Goal: Task Accomplishment & Management: Use online tool/utility

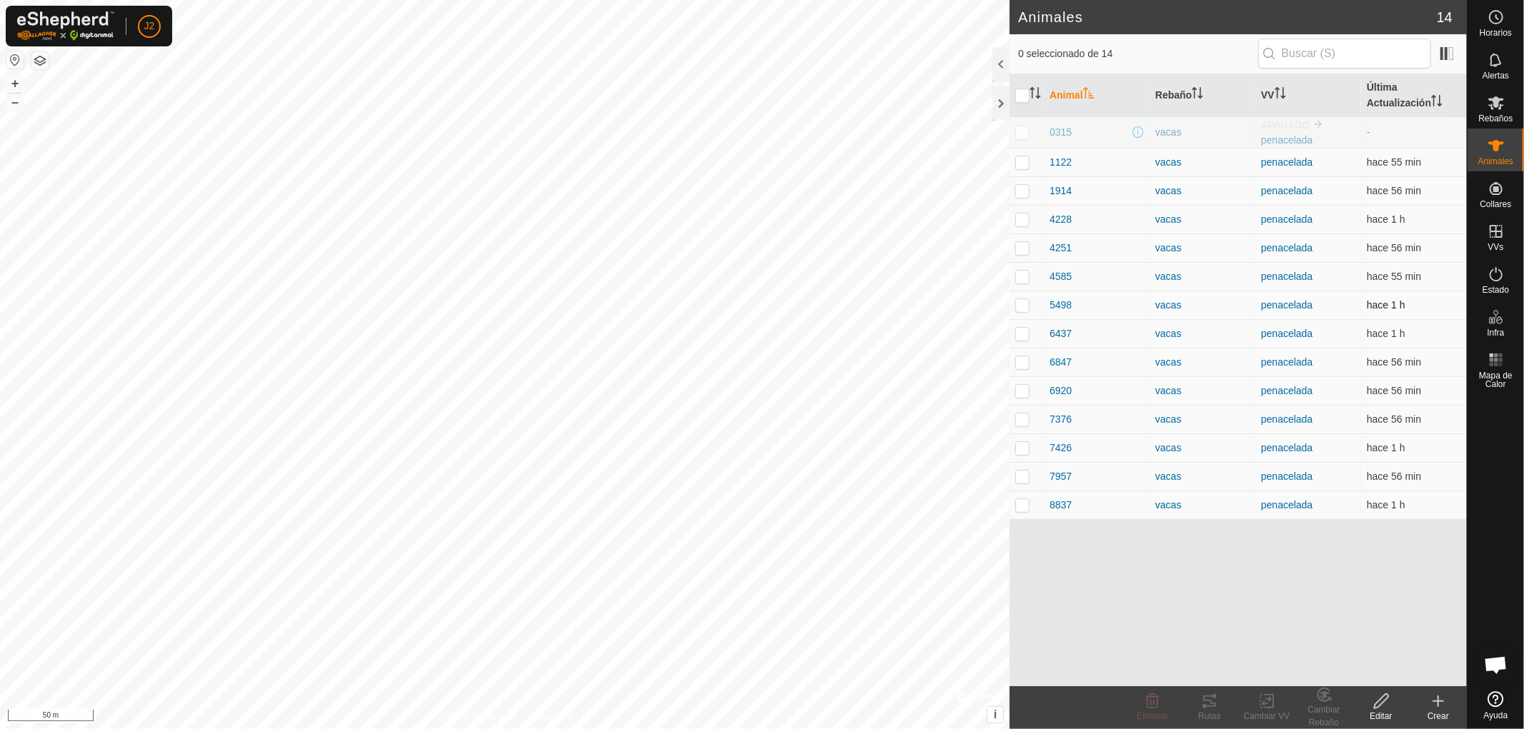
click at [1022, 305] on p-checkbox at bounding box center [1022, 304] width 14 height 11
click at [1209, 710] on div "Rutas" at bounding box center [1209, 716] width 57 height 13
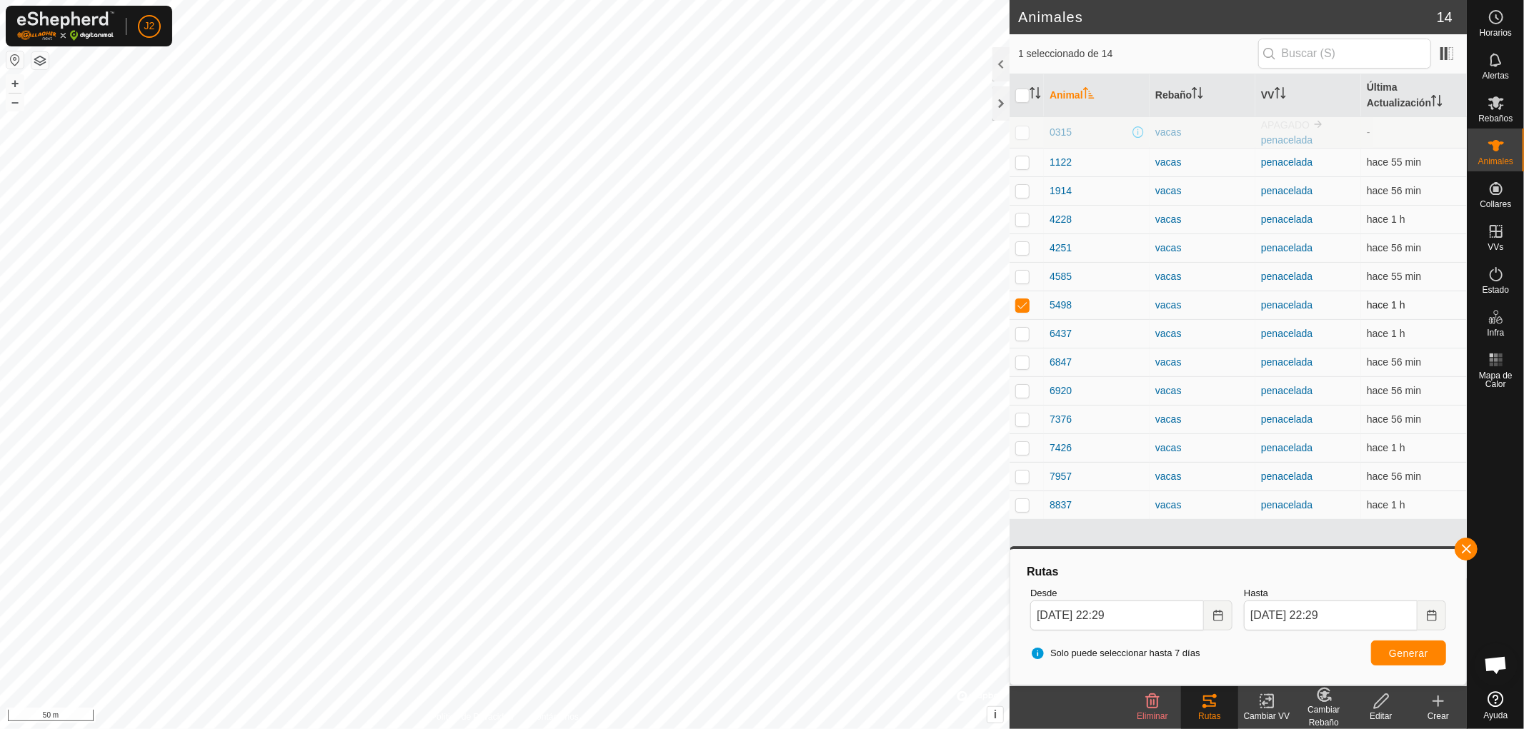
click at [1023, 302] on p-checkbox at bounding box center [1022, 304] width 14 height 11
checkbox input "false"
click at [1467, 548] on button "button" at bounding box center [1466, 549] width 23 height 23
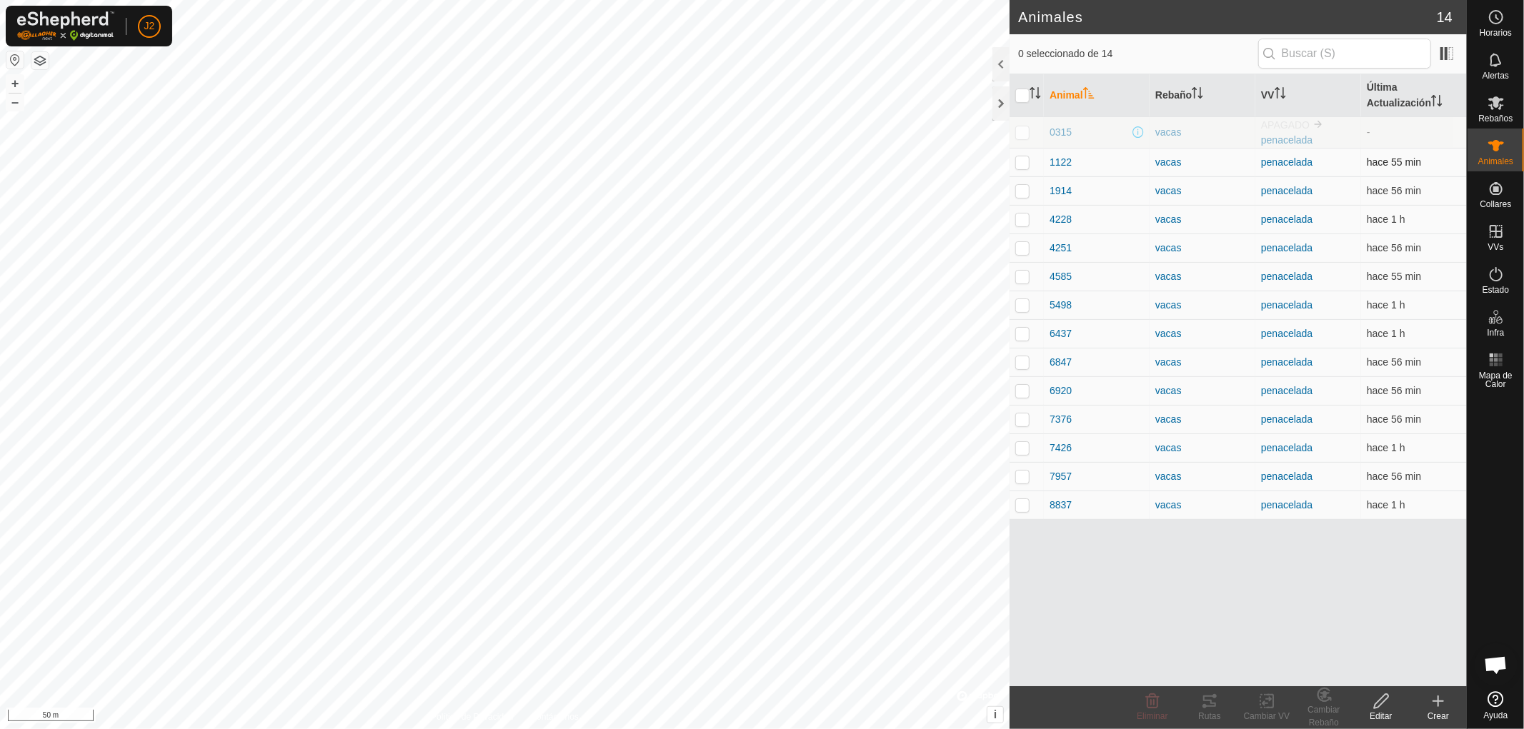
click at [1017, 160] on p-checkbox at bounding box center [1022, 161] width 14 height 11
click at [1212, 714] on div "Rutas" at bounding box center [1209, 716] width 57 height 13
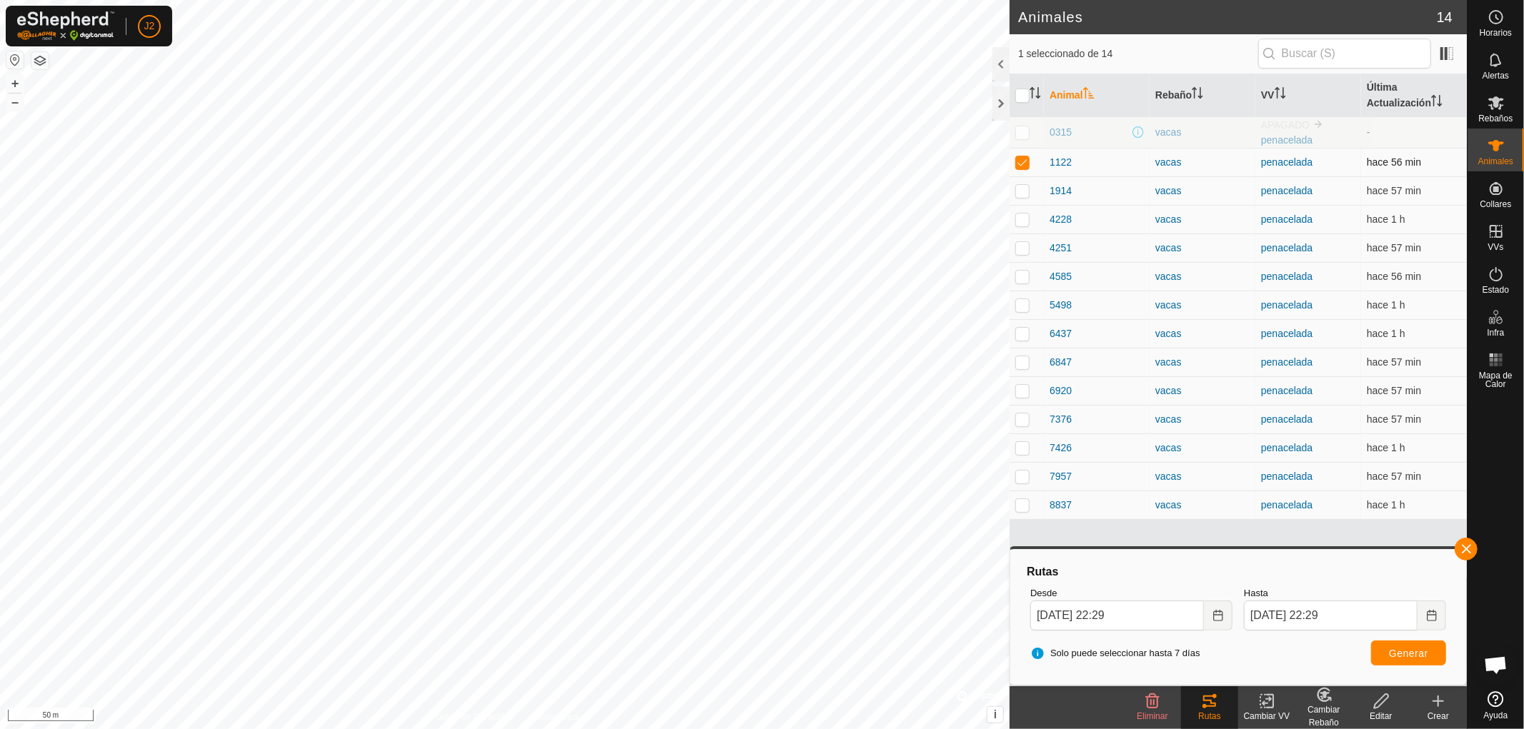
click at [1023, 159] on p-checkbox at bounding box center [1022, 161] width 14 height 11
checkbox input "false"
click at [1465, 546] on button "button" at bounding box center [1466, 549] width 23 height 23
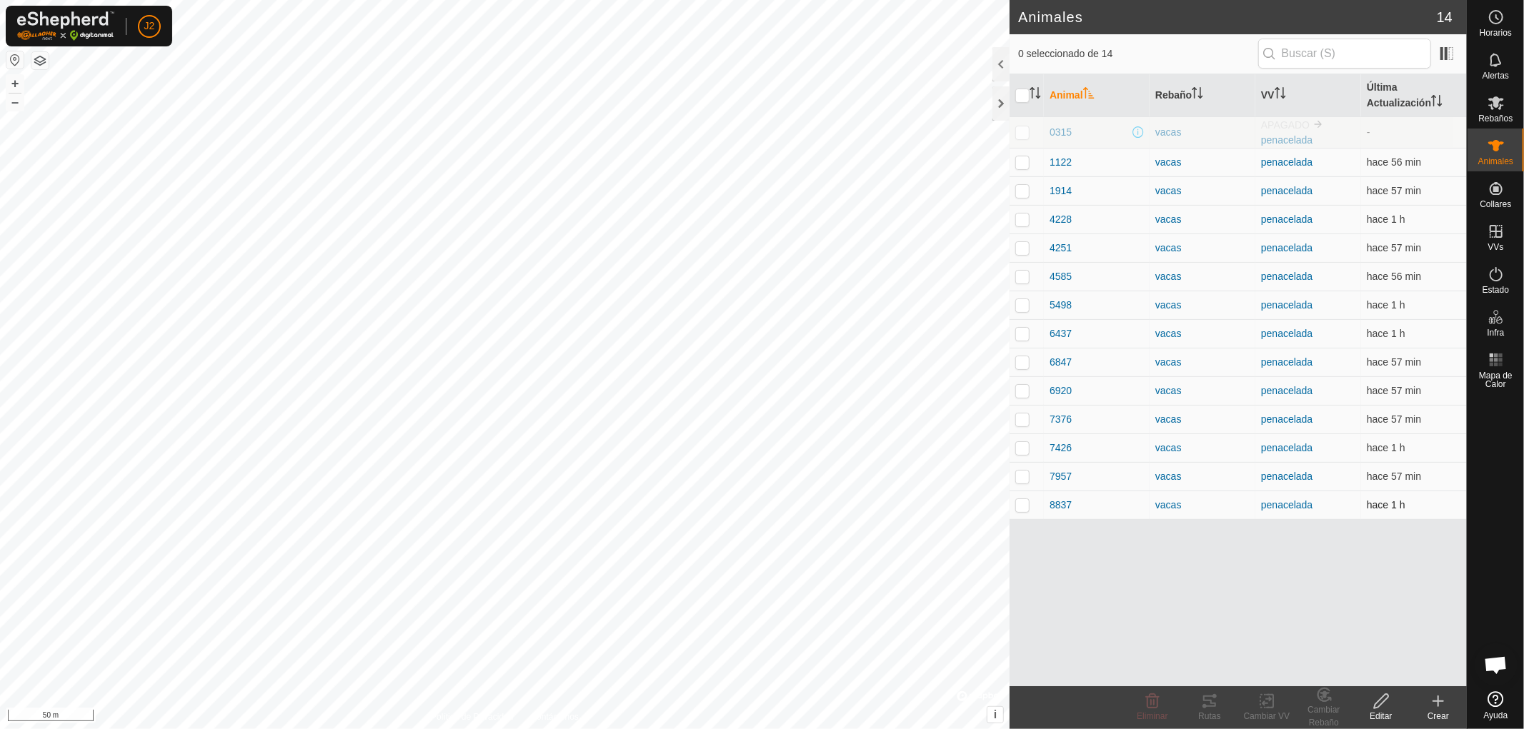
click at [1024, 509] on p-checkbox at bounding box center [1022, 504] width 14 height 11
click at [1204, 713] on div "Rutas" at bounding box center [1209, 716] width 57 height 13
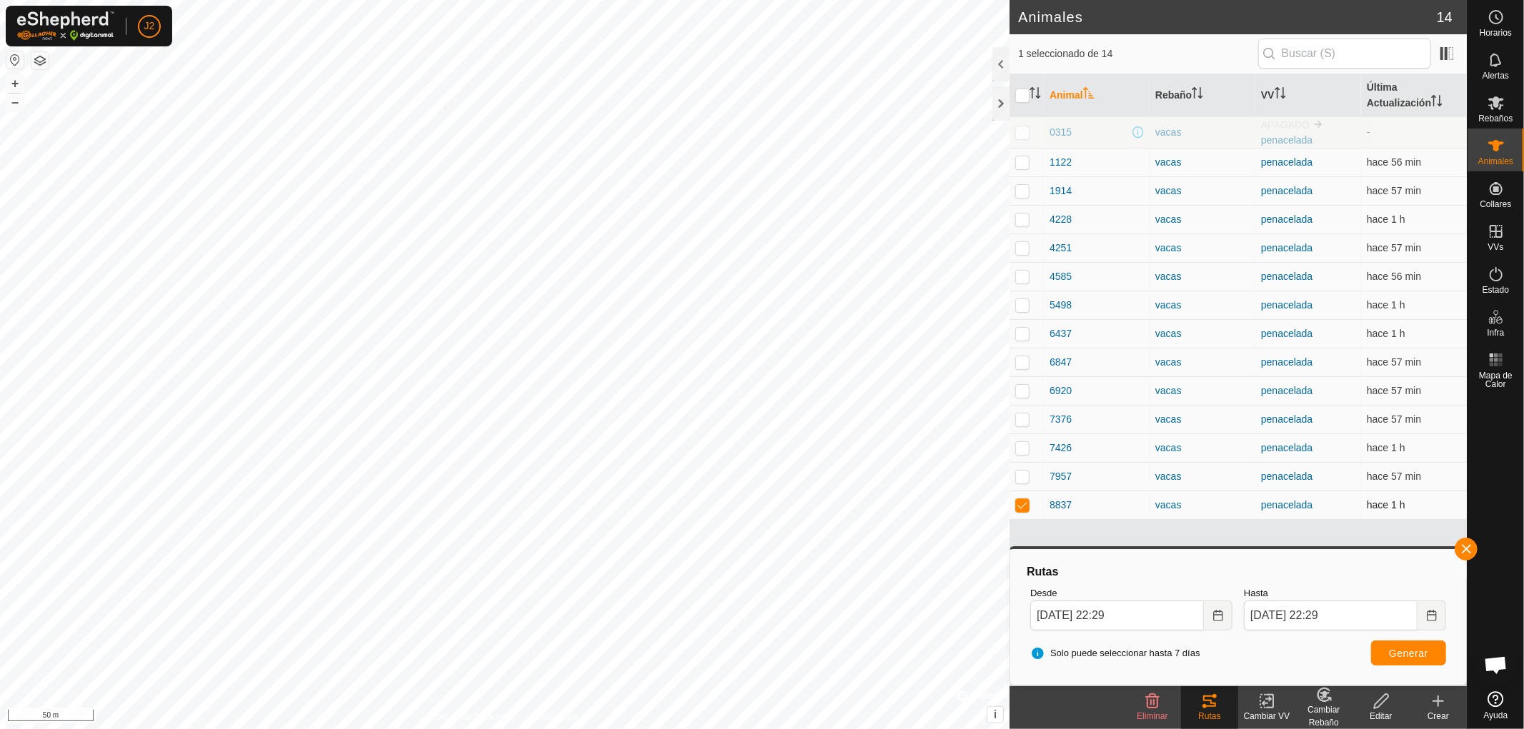
click at [1023, 502] on p-checkbox at bounding box center [1022, 504] width 14 height 11
checkbox input "false"
click at [1467, 546] on button "button" at bounding box center [1466, 549] width 23 height 23
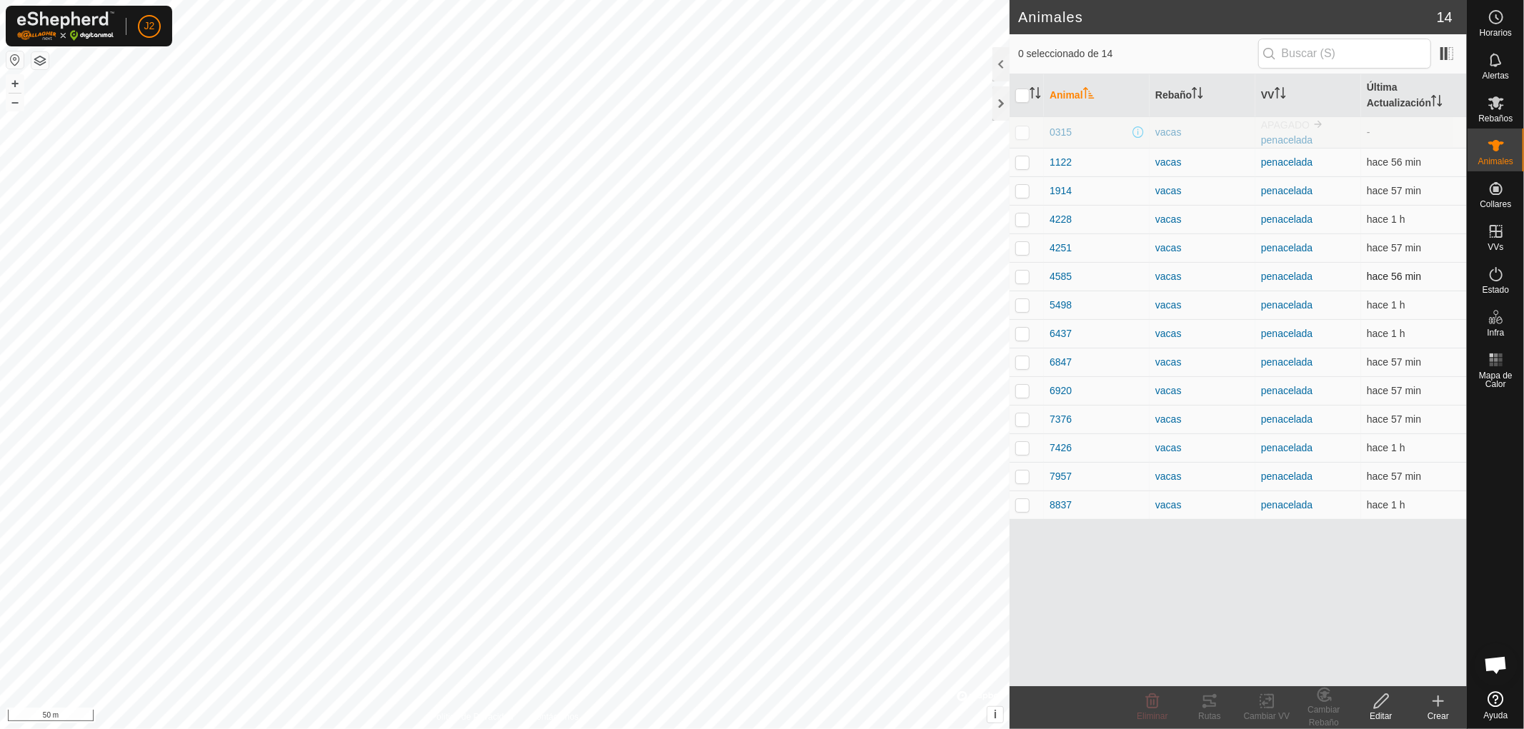
click at [1024, 276] on p-checkbox at bounding box center [1022, 276] width 14 height 11
click at [1206, 705] on icon at bounding box center [1204, 706] width 4 height 4
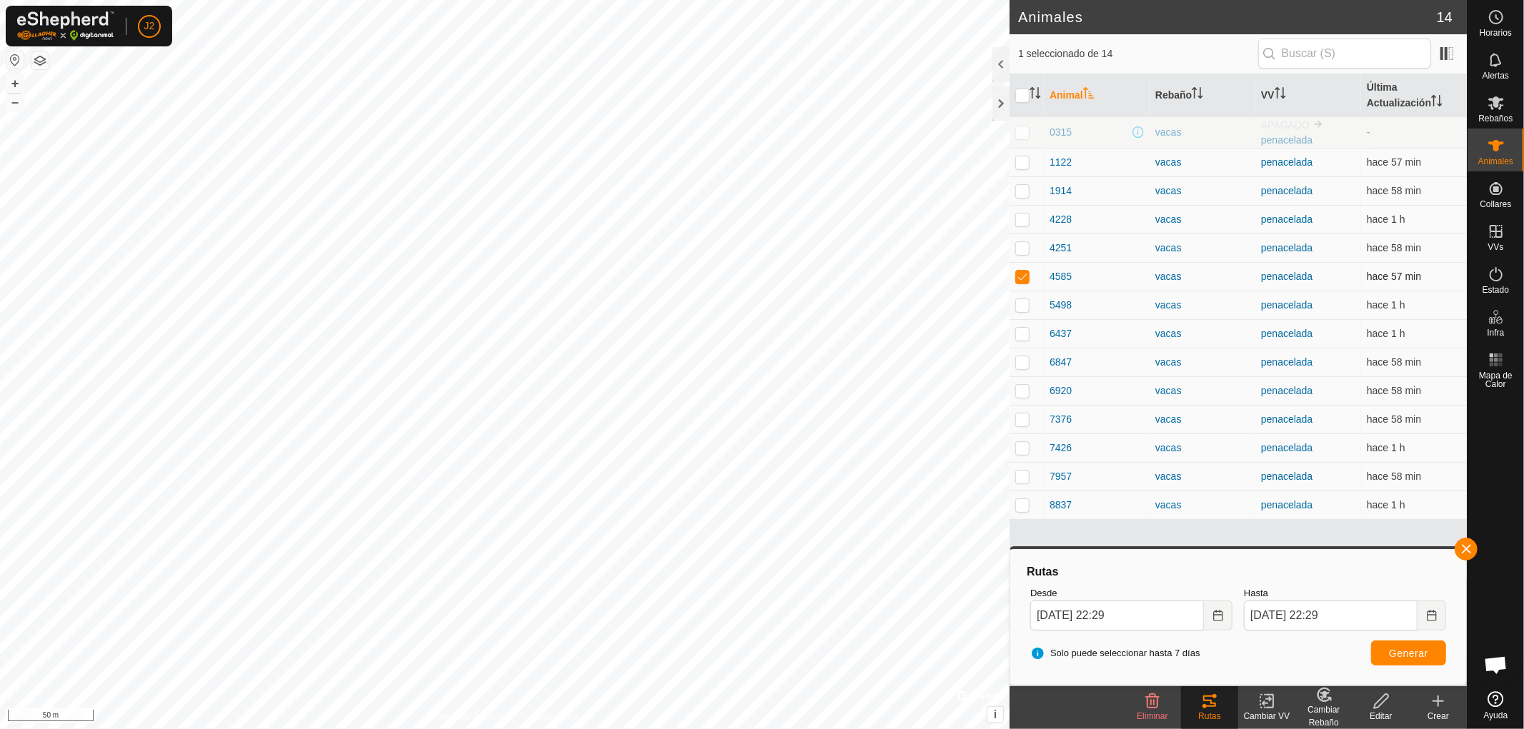
click at [1019, 272] on p-checkbox at bounding box center [1022, 276] width 14 height 11
checkbox input "false"
click at [1465, 545] on button "button" at bounding box center [1466, 549] width 23 height 23
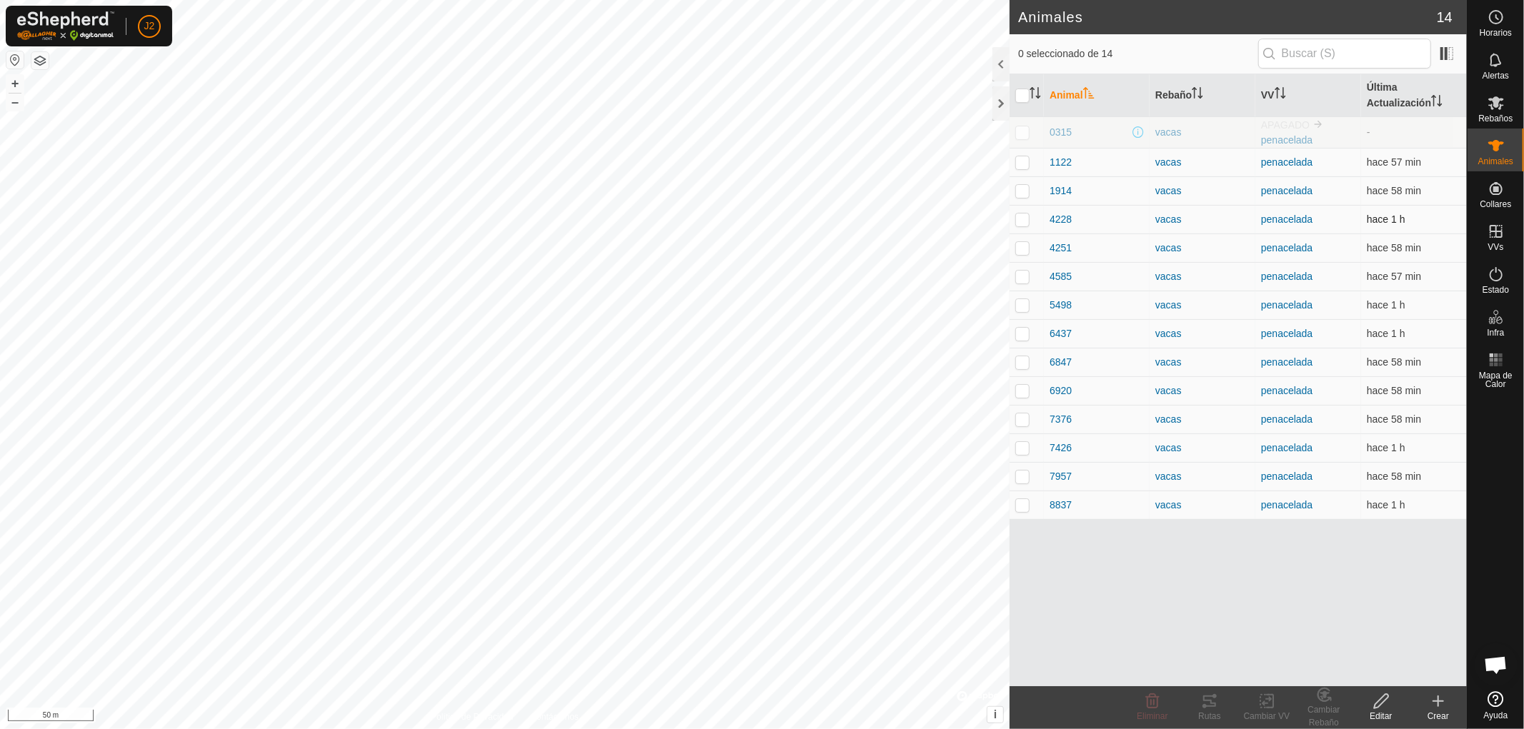
click at [1018, 222] on p-checkbox at bounding box center [1022, 219] width 14 height 11
click at [1215, 710] on div "Rutas" at bounding box center [1209, 716] width 57 height 13
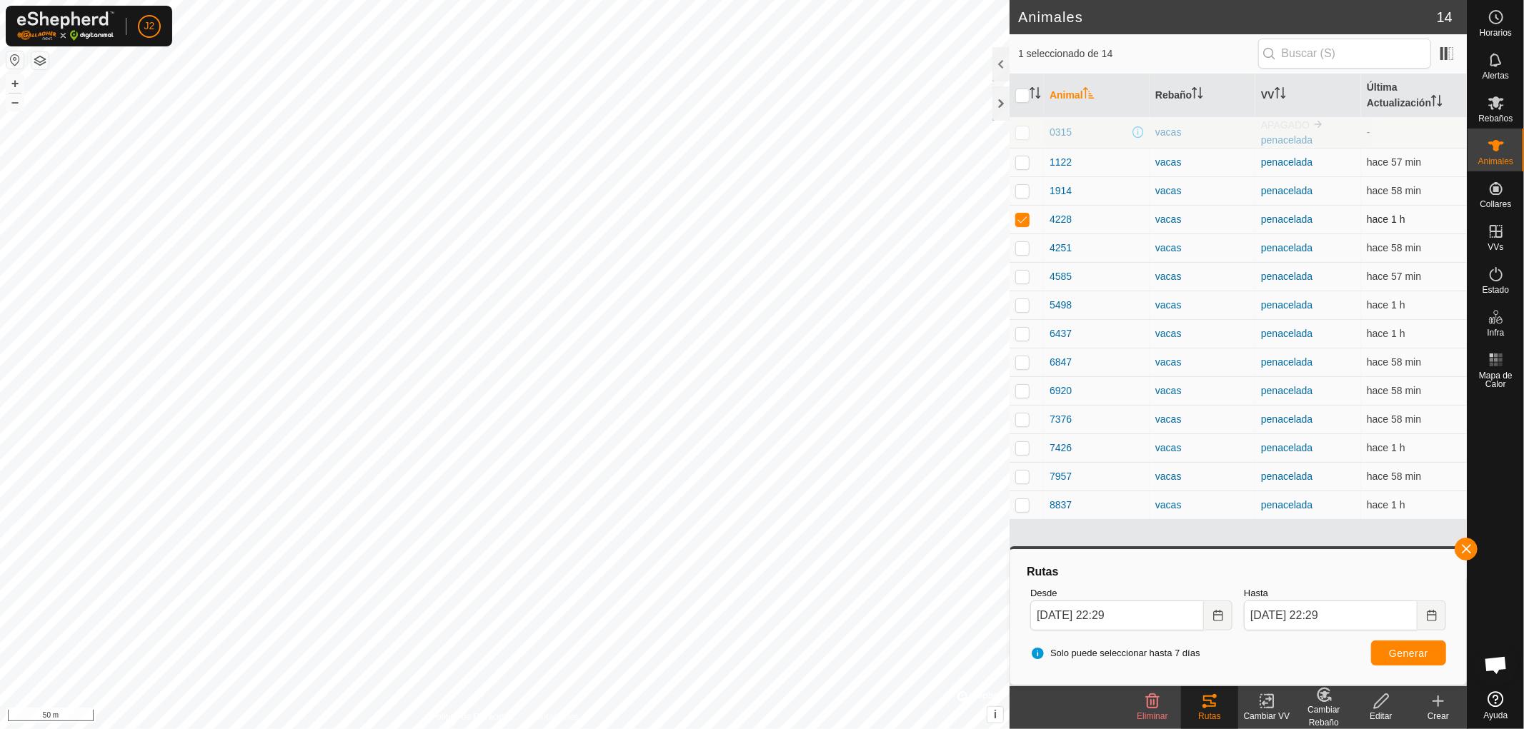
click at [1022, 219] on p-checkbox at bounding box center [1022, 219] width 14 height 11
checkbox input "false"
click at [1465, 541] on button "button" at bounding box center [1466, 549] width 23 height 23
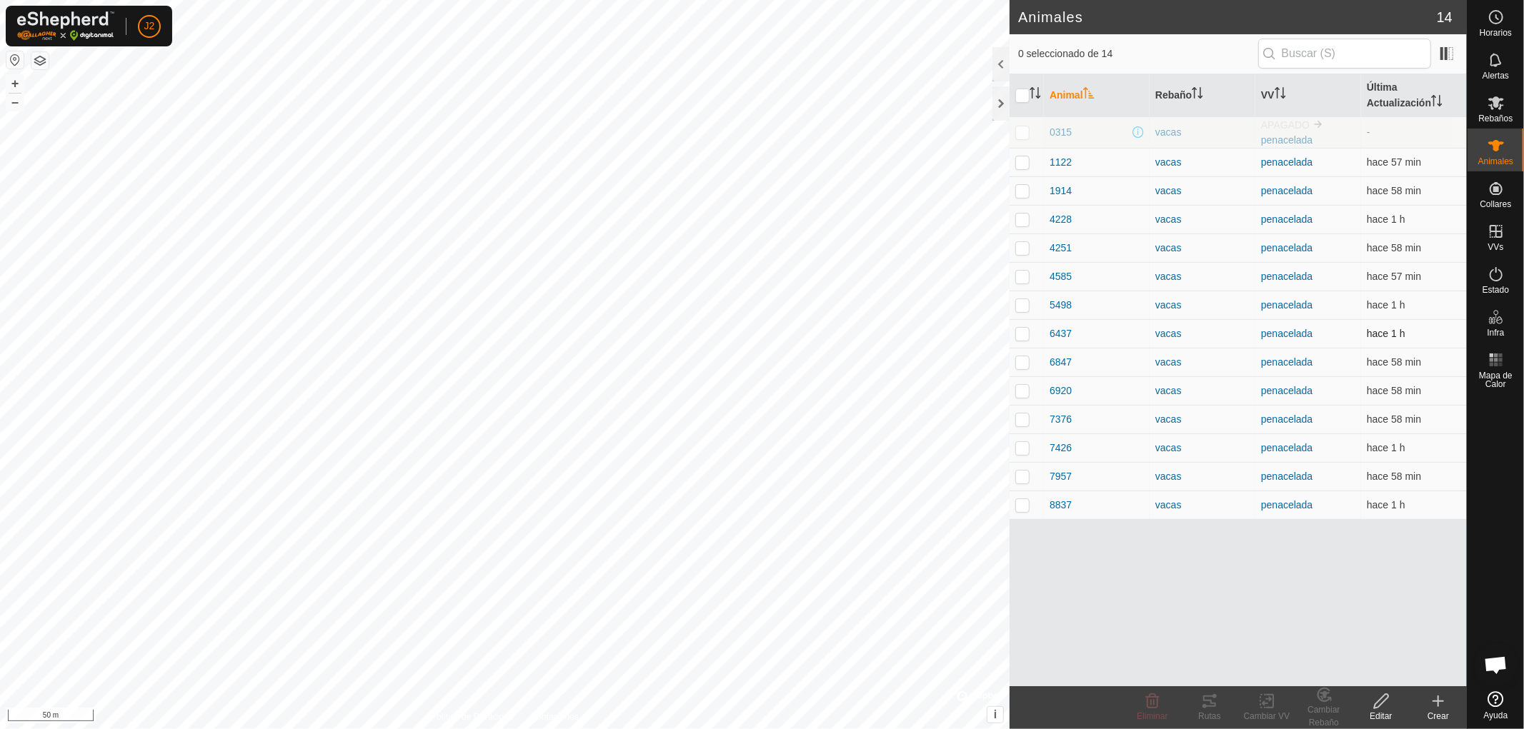
click at [1020, 337] on p-checkbox at bounding box center [1022, 333] width 14 height 11
click at [1207, 702] on icon at bounding box center [1209, 701] width 17 height 17
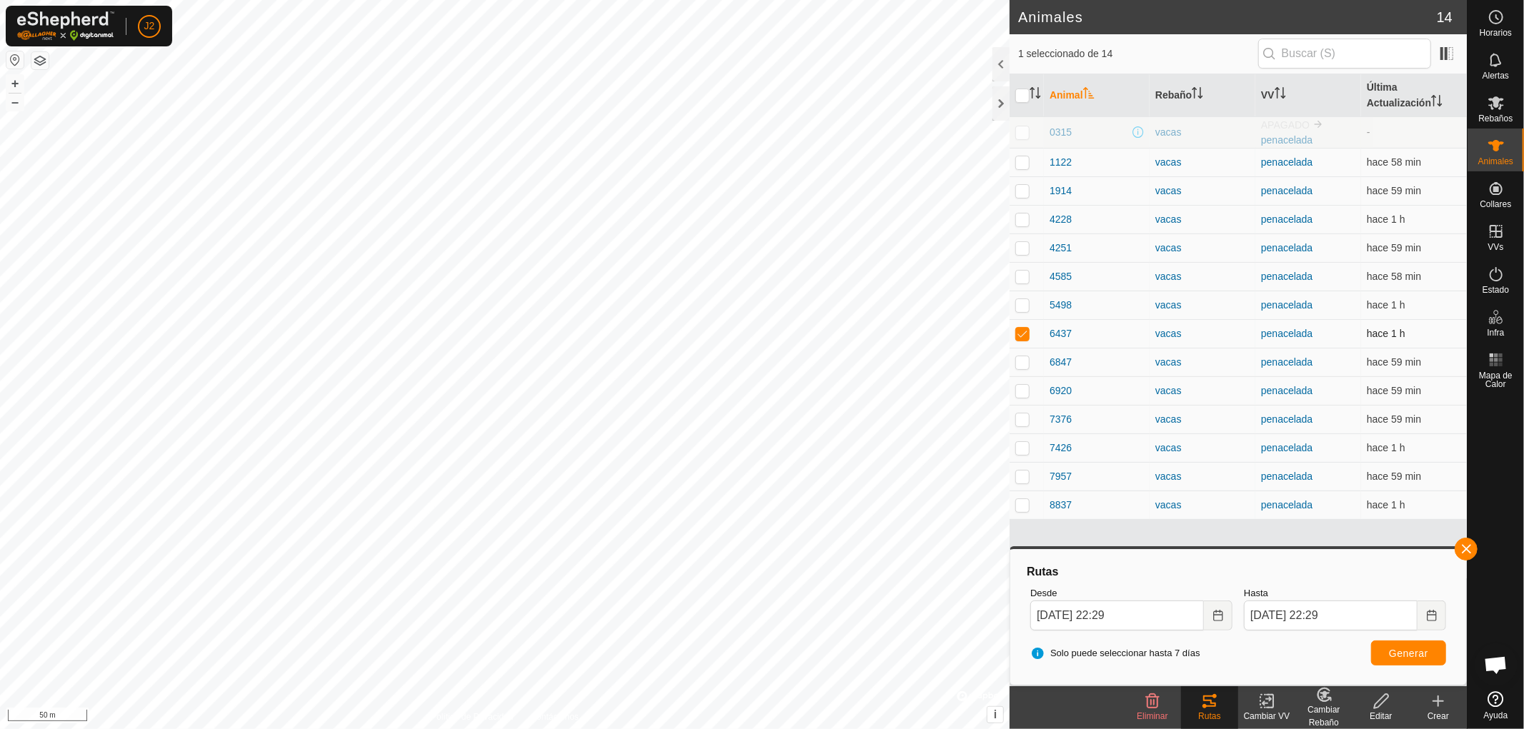
click at [1022, 333] on p-checkbox at bounding box center [1022, 333] width 14 height 11
checkbox input "false"
click at [1463, 548] on button "button" at bounding box center [1466, 549] width 23 height 23
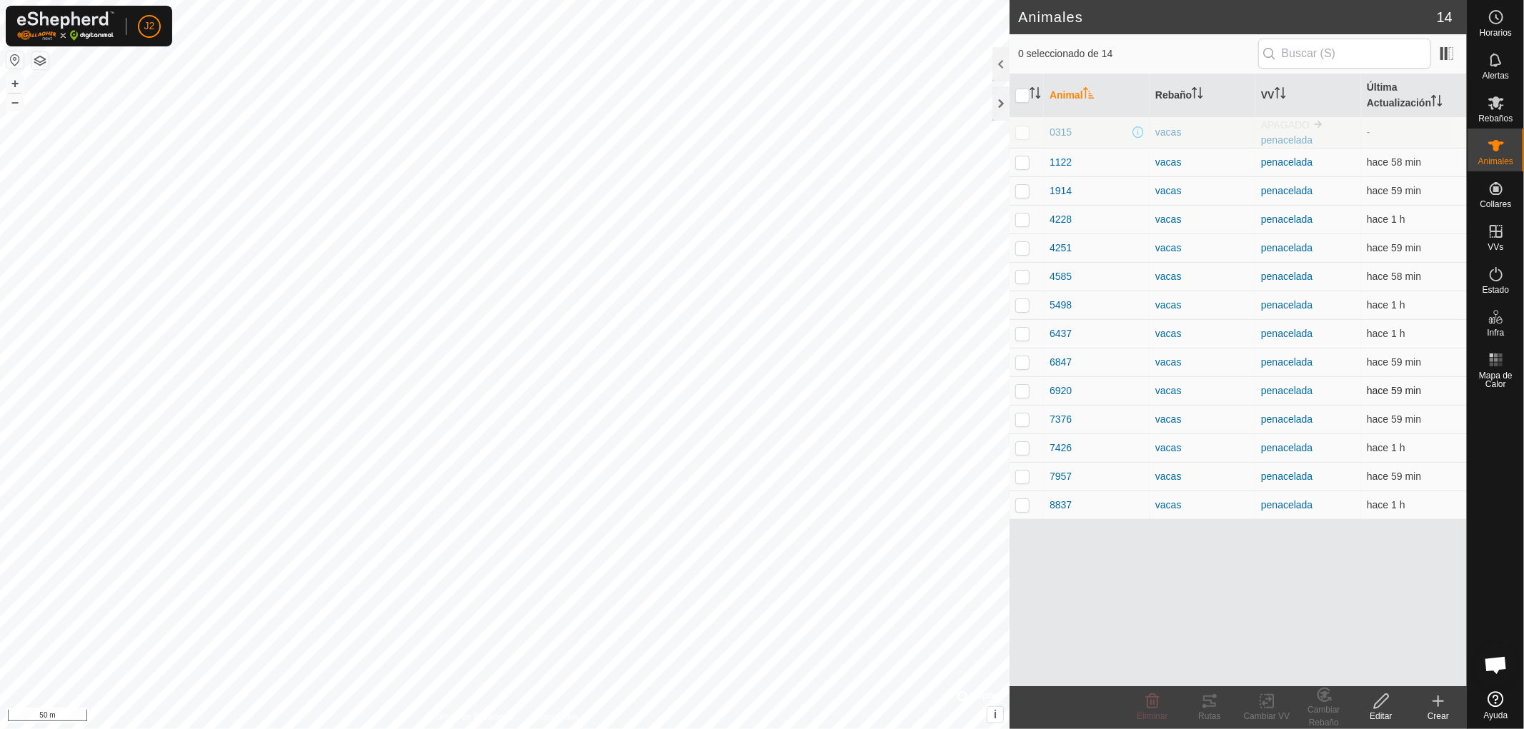
click at [1017, 389] on p-checkbox at bounding box center [1022, 390] width 14 height 11
click at [1207, 714] on div "Rutas" at bounding box center [1209, 716] width 57 height 13
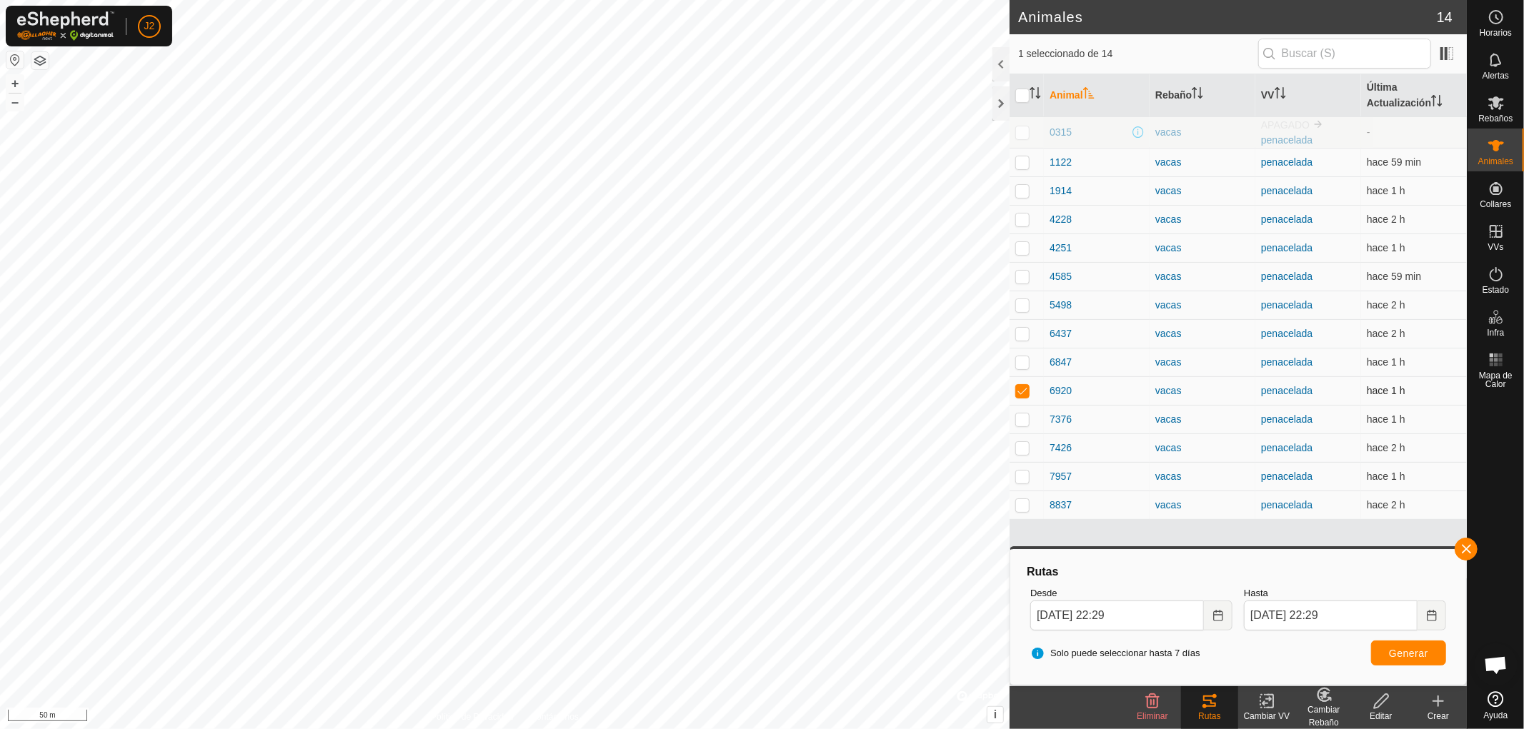
click at [1018, 393] on p-checkbox at bounding box center [1022, 390] width 14 height 11
checkbox input "false"
click at [1461, 546] on button "button" at bounding box center [1466, 549] width 23 height 23
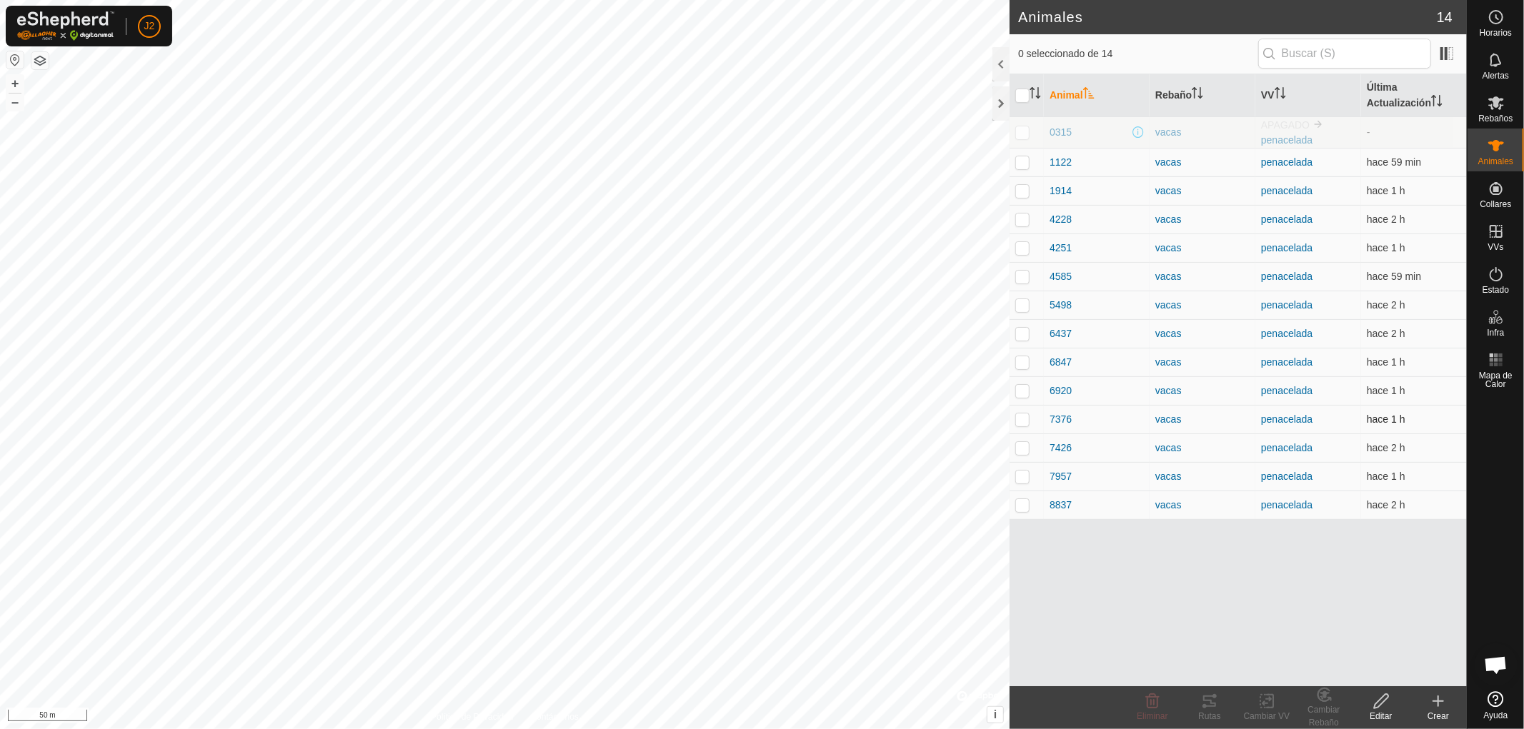
click at [1019, 422] on p-checkbox at bounding box center [1022, 419] width 14 height 11
click at [1217, 710] on div "Rutas" at bounding box center [1209, 716] width 57 height 13
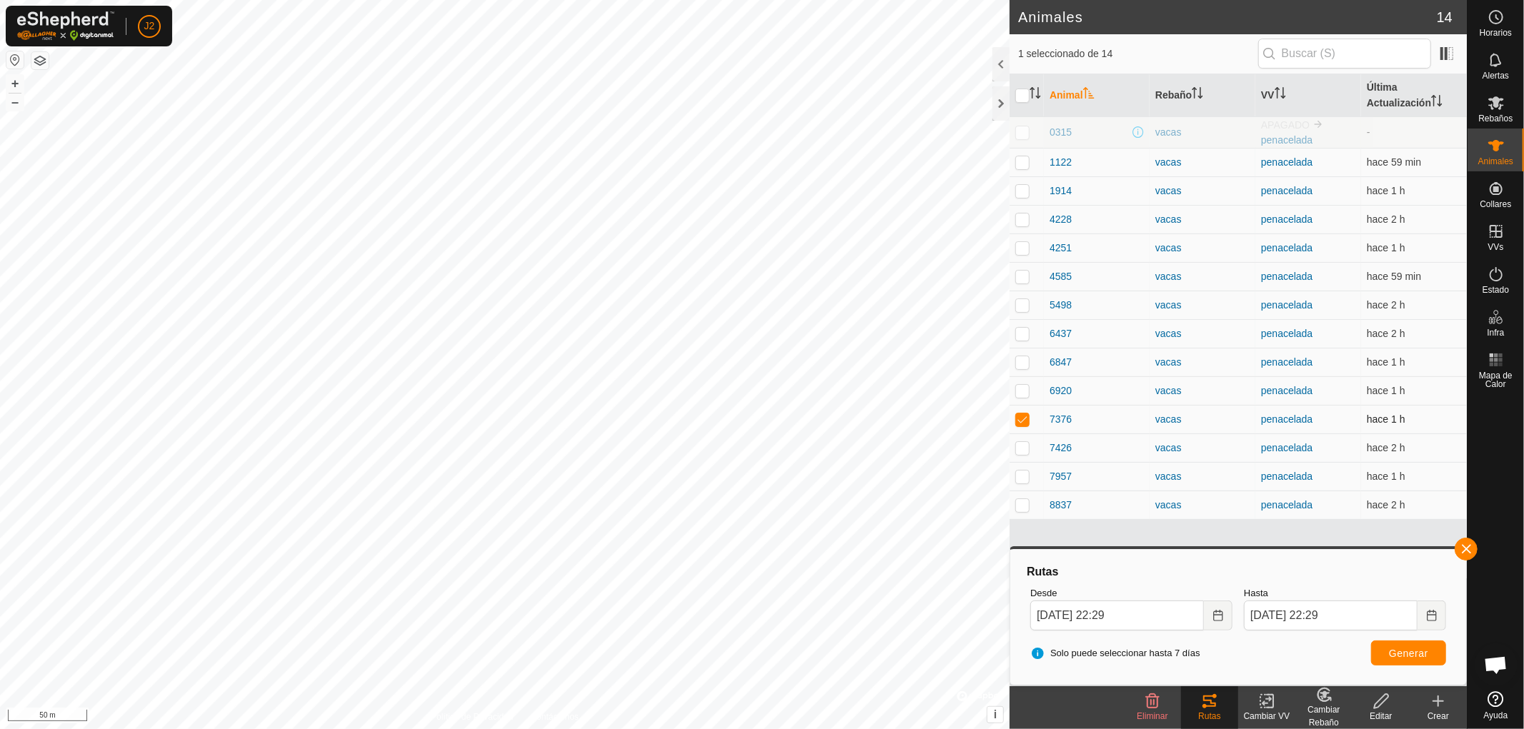
click at [1023, 420] on p-checkbox at bounding box center [1022, 419] width 14 height 11
checkbox input "false"
click at [1459, 547] on button "button" at bounding box center [1466, 549] width 23 height 23
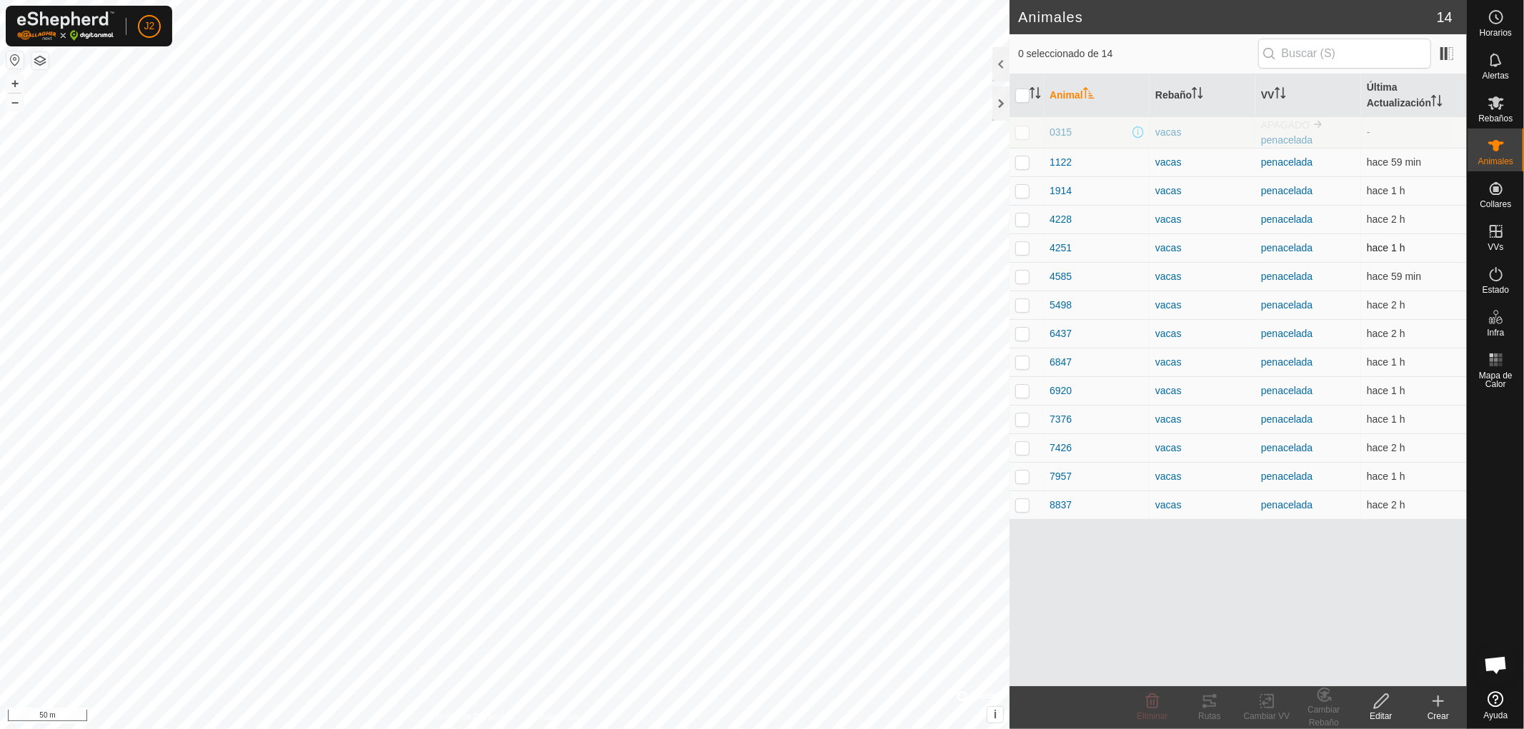
click at [1027, 250] on p-checkbox at bounding box center [1022, 247] width 14 height 11
click at [1207, 704] on icon at bounding box center [1209, 701] width 17 height 17
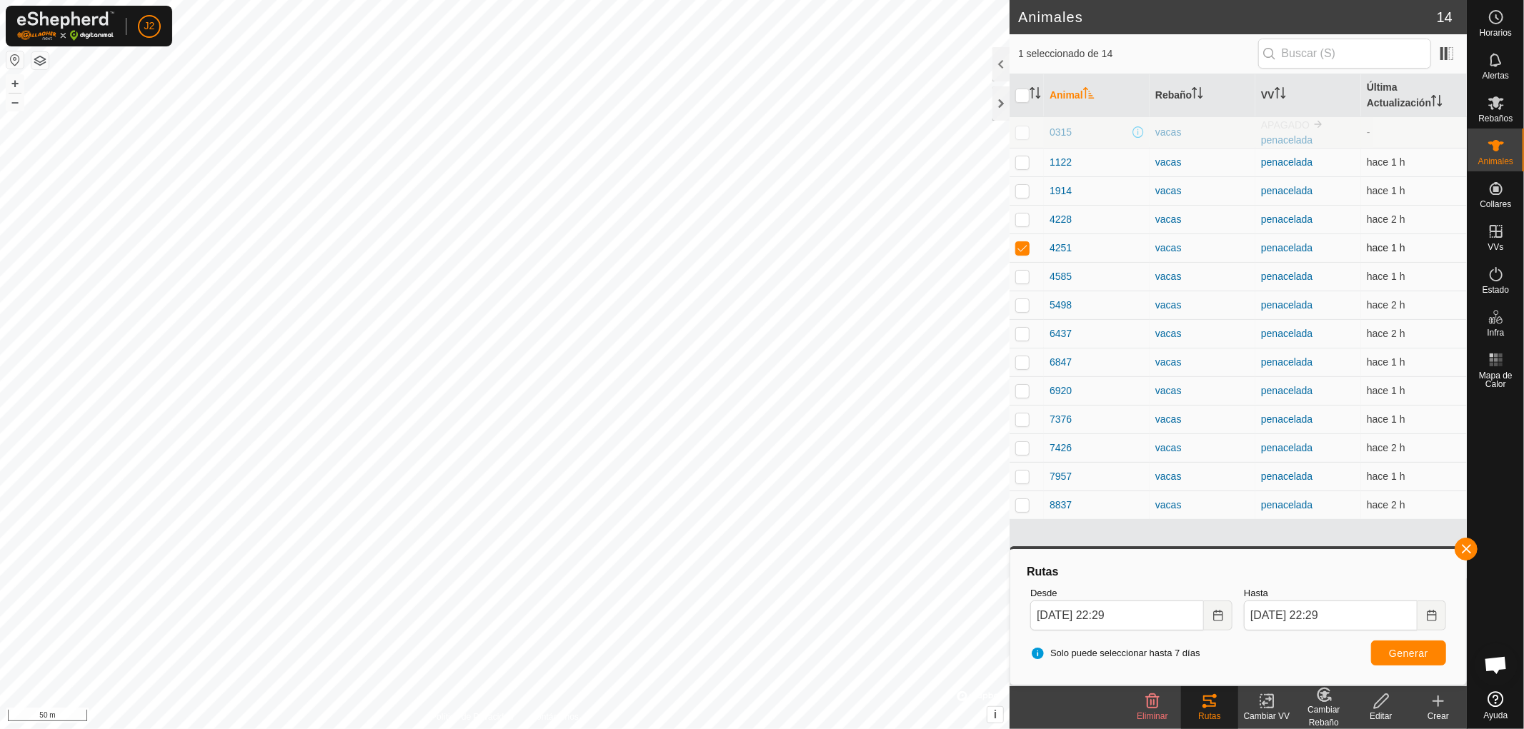
click at [1023, 251] on p-checkbox at bounding box center [1022, 247] width 14 height 11
checkbox input "false"
click at [1462, 543] on button "button" at bounding box center [1466, 549] width 23 height 23
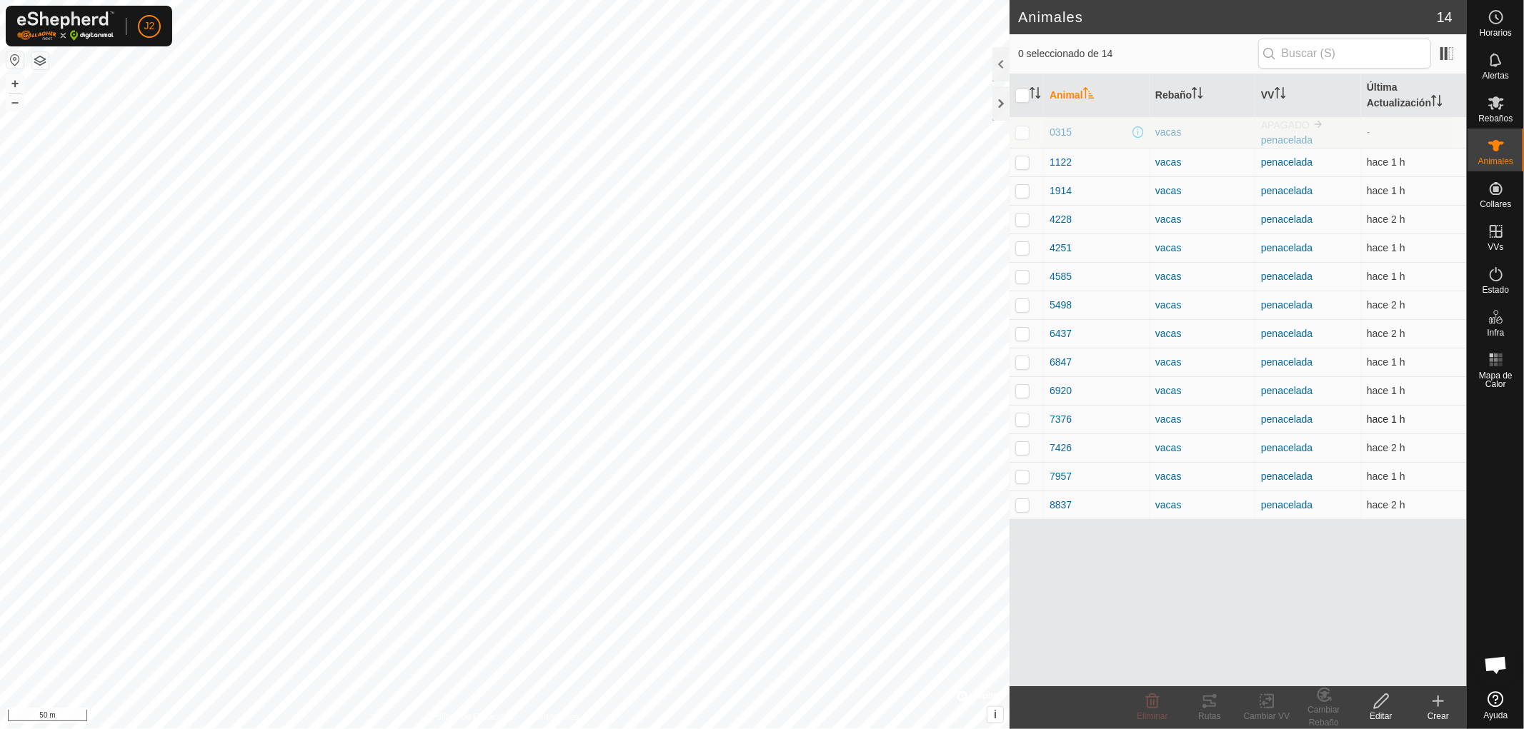
click at [1023, 419] on p-checkbox at bounding box center [1022, 419] width 14 height 11
click at [1213, 710] on div "Rutas" at bounding box center [1209, 716] width 57 height 13
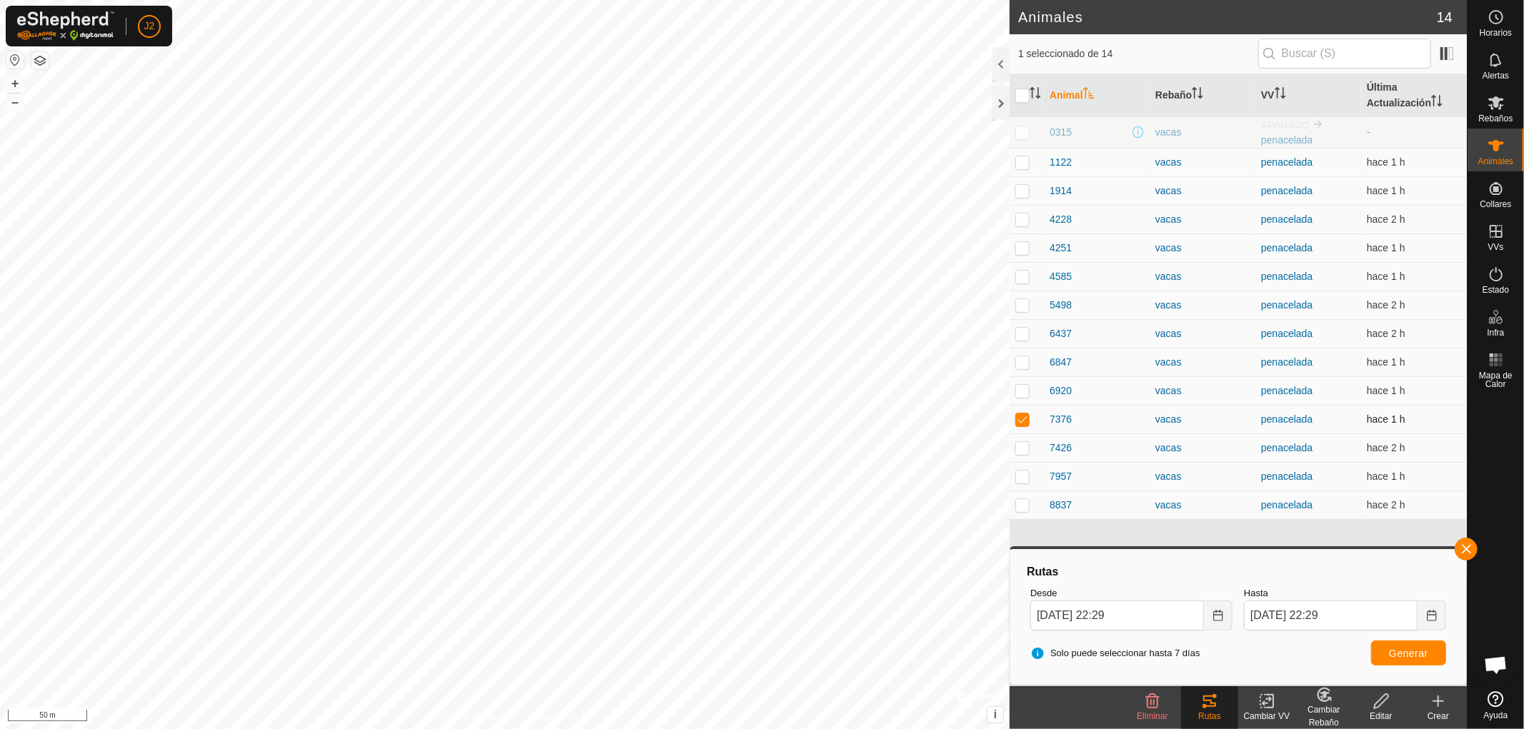
click at [1015, 418] on p-checkbox at bounding box center [1022, 419] width 14 height 11
checkbox input "false"
drag, startPoint x: 1462, startPoint y: 544, endPoint x: 1436, endPoint y: 523, distance: 33.0
click at [1460, 542] on button "button" at bounding box center [1466, 549] width 23 height 23
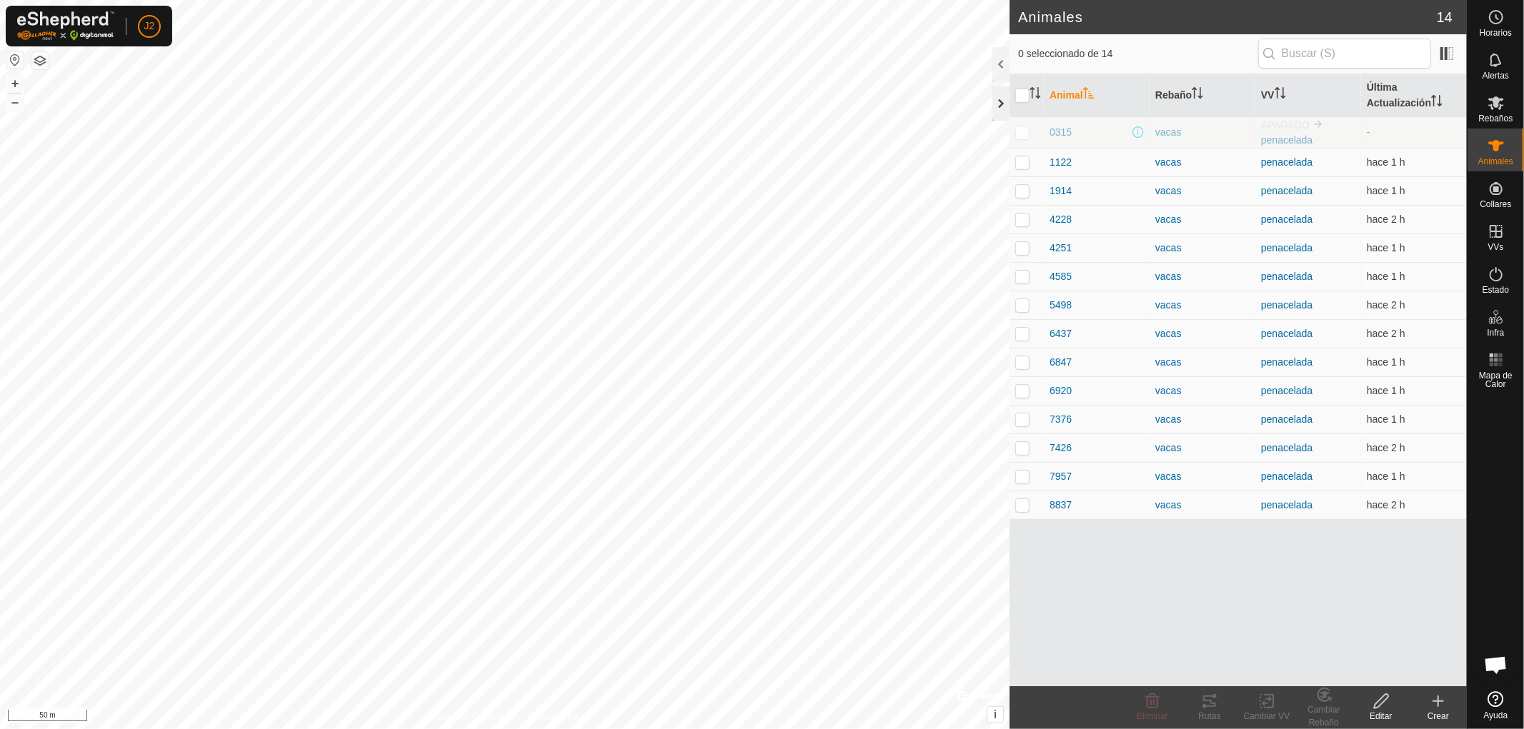
click at [997, 109] on div at bounding box center [1000, 103] width 17 height 34
